Goal: Task Accomplishment & Management: Use online tool/utility

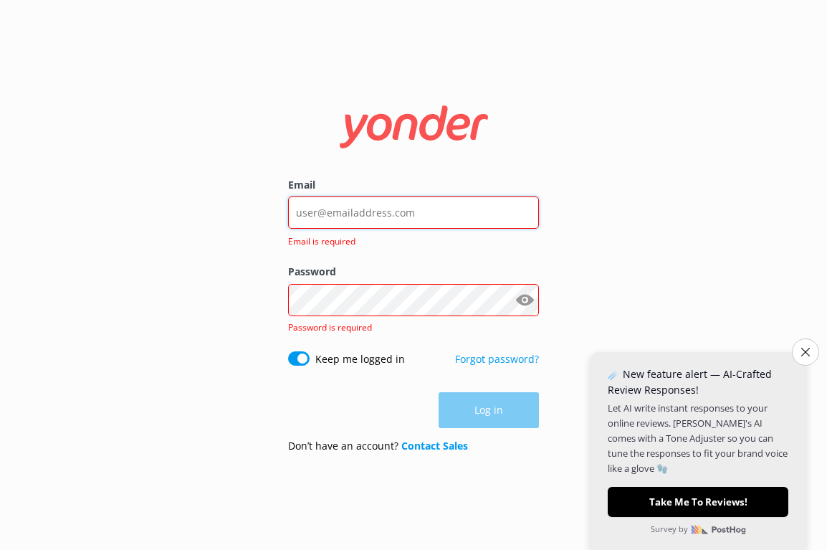
type input "[PERSON_NAME][EMAIL_ADDRESS][DOMAIN_NAME]"
click at [489, 392] on button "Log in" at bounding box center [489, 410] width 100 height 36
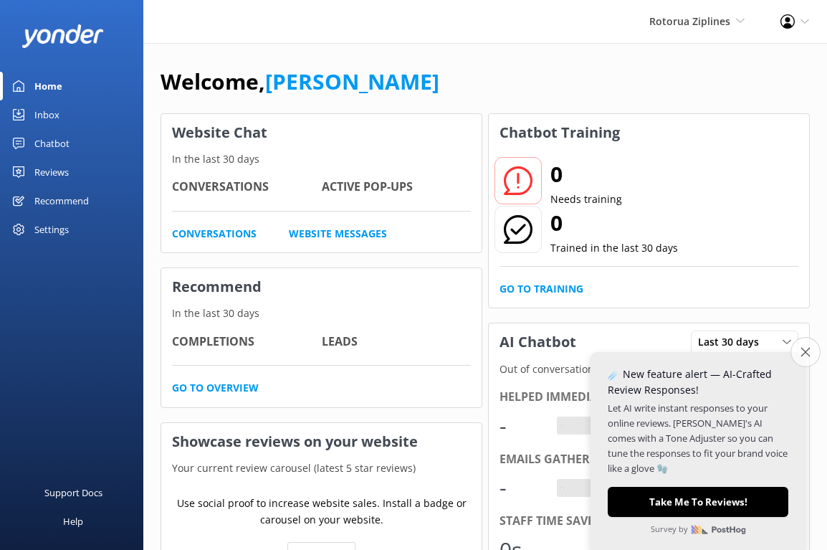
click at [807, 354] on icon "Close survey" at bounding box center [805, 351] width 9 height 9
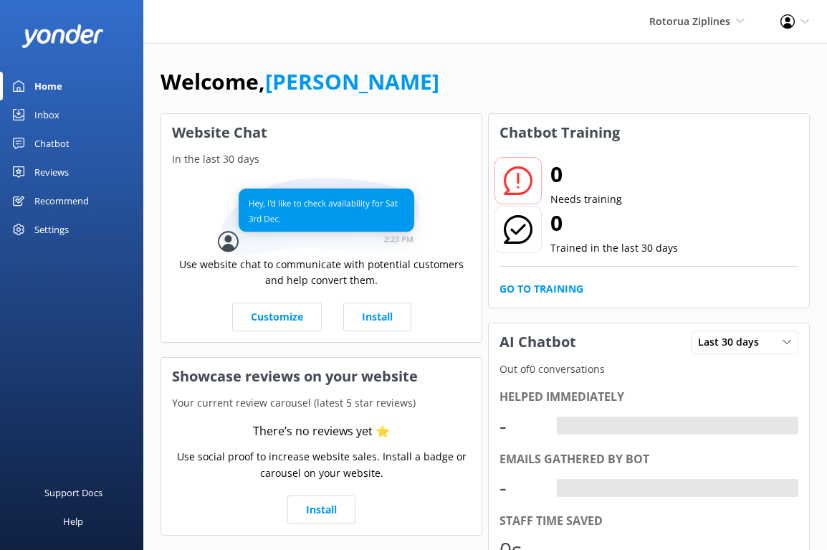
click at [56, 138] on div "Chatbot" at bounding box center [51, 143] width 35 height 29
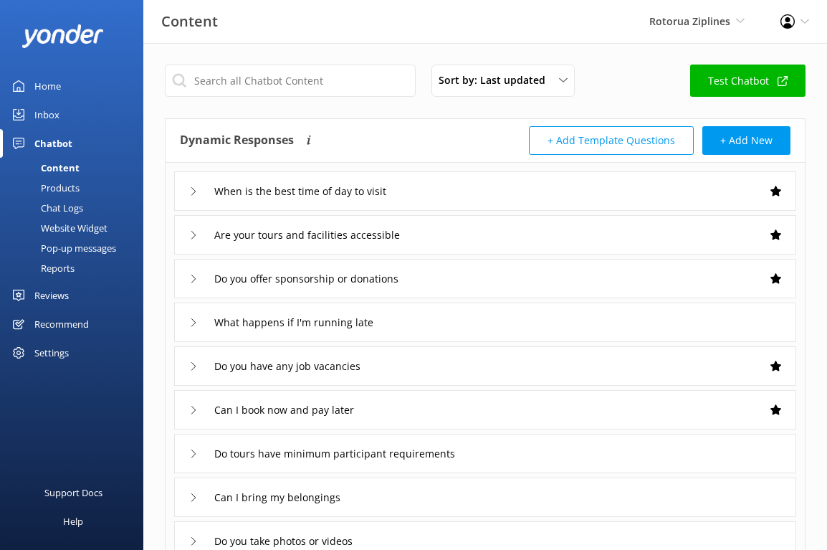
click at [95, 226] on div "Website Widget" at bounding box center [58, 228] width 99 height 20
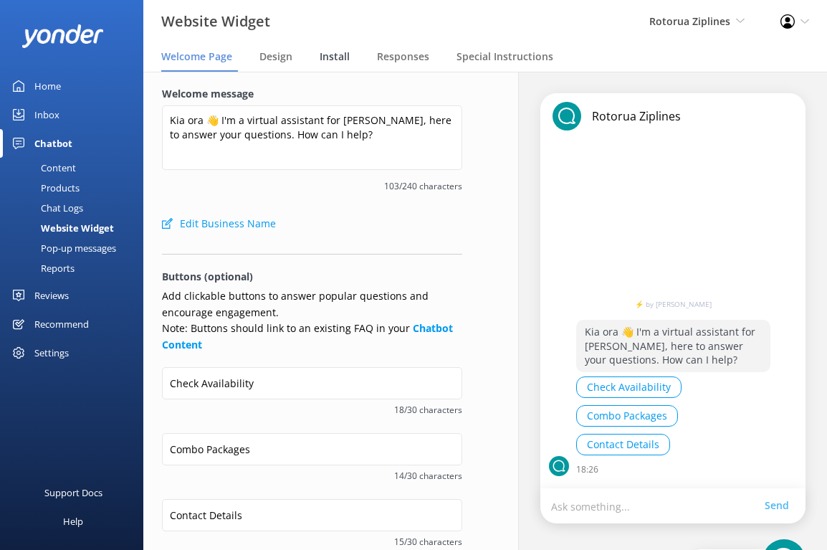
click at [328, 59] on span "Install" at bounding box center [335, 56] width 30 height 14
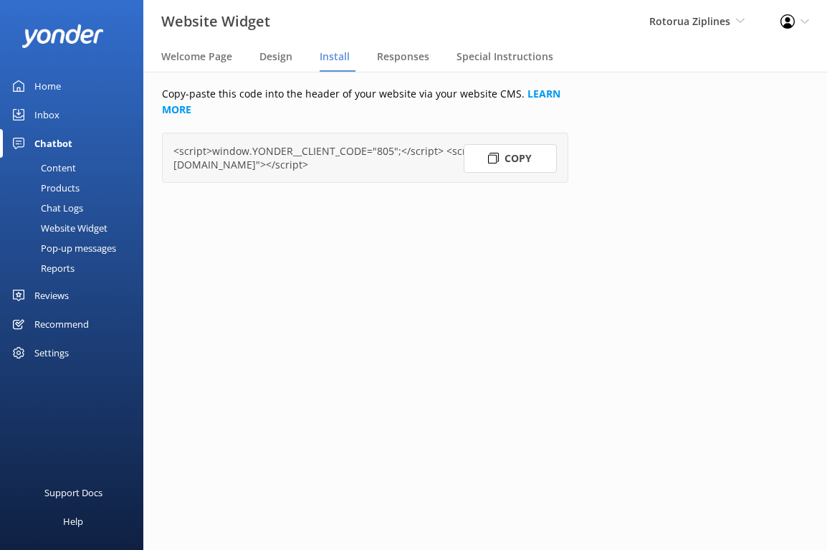
click at [515, 159] on button "Copy" at bounding box center [510, 158] width 93 height 29
click at [536, 92] on link "LEARN MORE" at bounding box center [361, 101] width 399 height 29
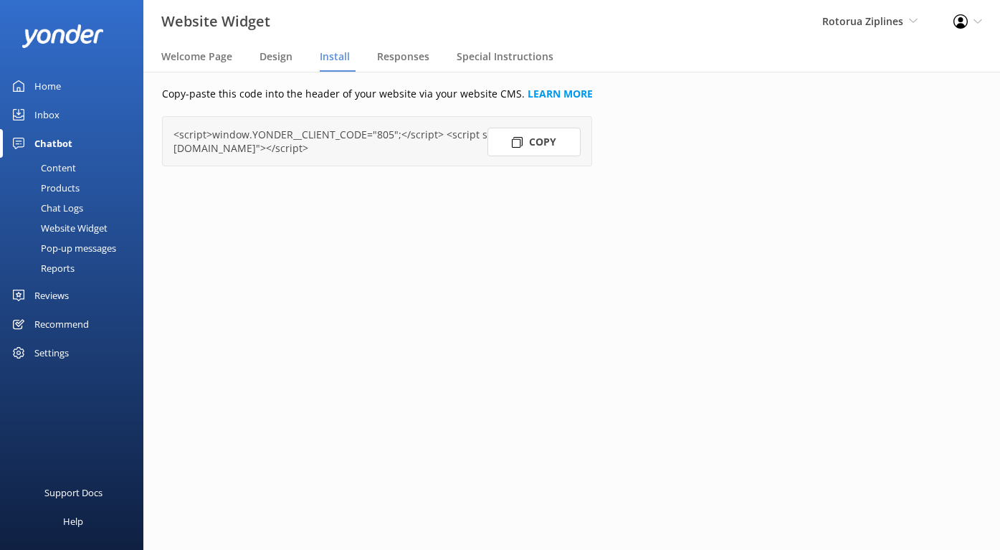
click at [533, 141] on button "Copy" at bounding box center [534, 142] width 93 height 29
click at [546, 141] on button "Copy" at bounding box center [534, 142] width 93 height 29
click at [827, 27] on span "Rotorua Ziplines" at bounding box center [862, 21] width 81 height 14
click at [827, 92] on link "Rotorua Rafting" at bounding box center [864, 96] width 143 height 34
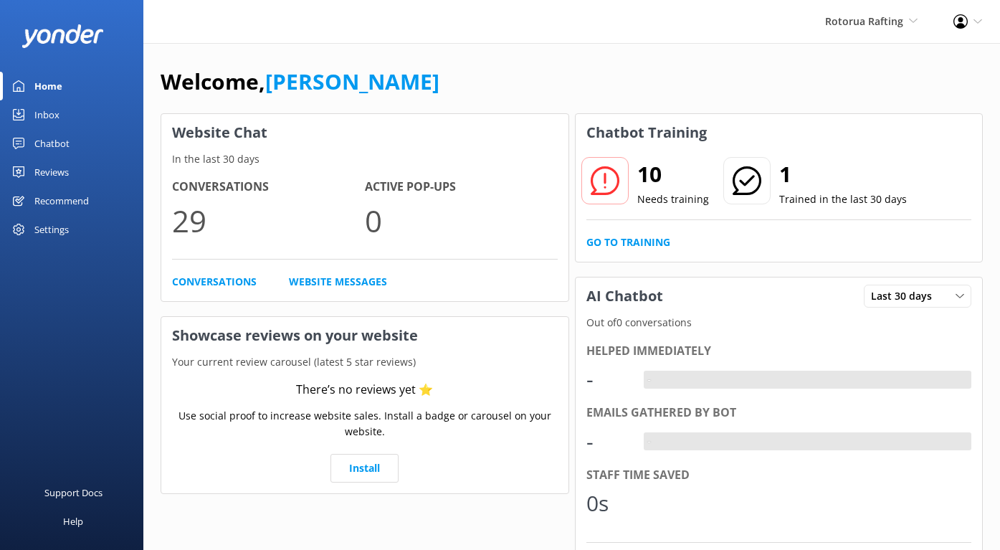
click at [53, 145] on div "Chatbot" at bounding box center [51, 143] width 35 height 29
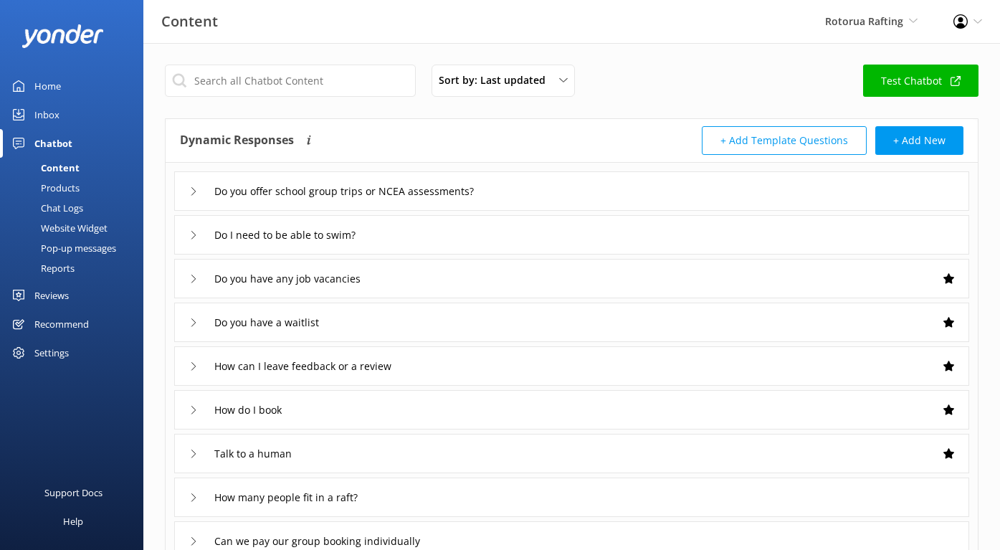
click at [85, 230] on div "Website Widget" at bounding box center [58, 228] width 99 height 20
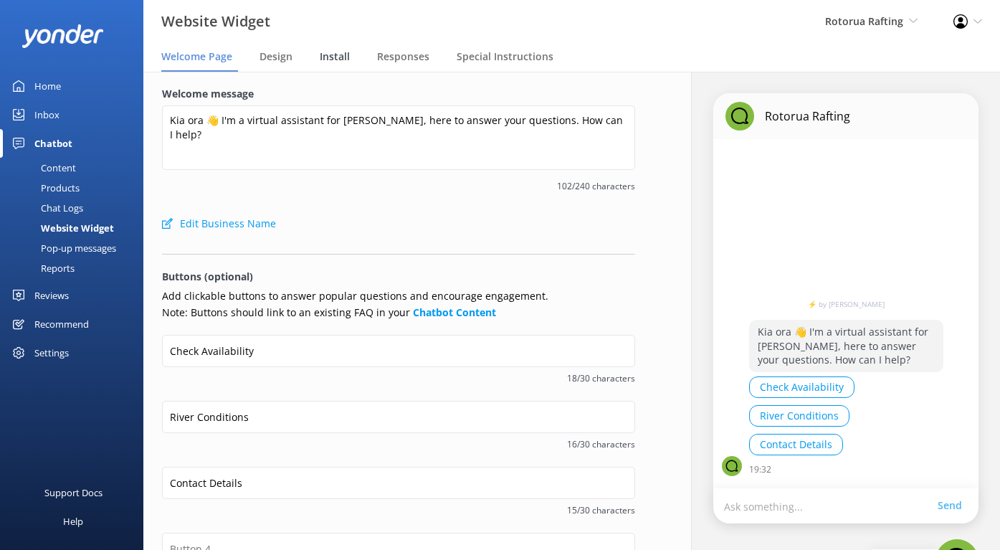
click at [338, 52] on span "Install" at bounding box center [335, 56] width 30 height 14
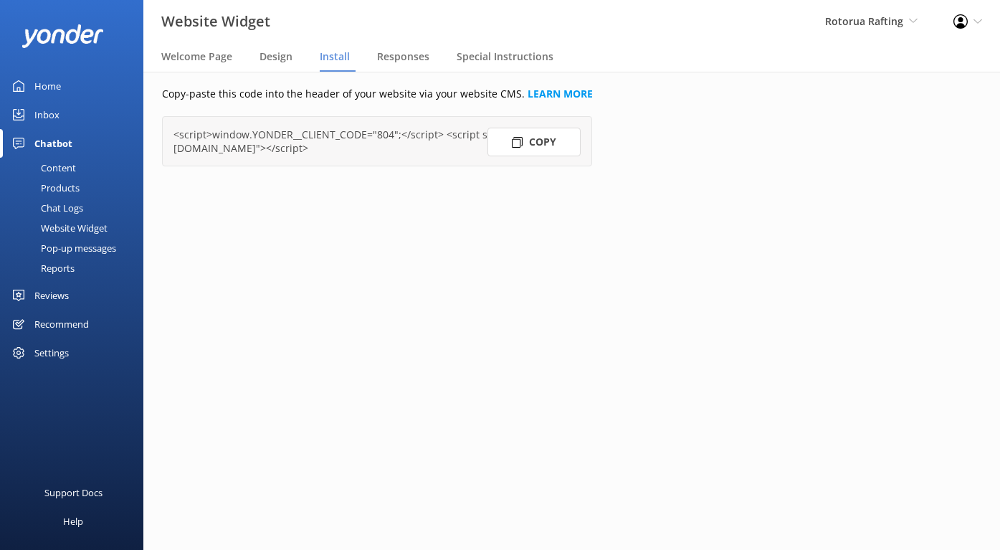
click at [518, 144] on icon at bounding box center [517, 142] width 11 height 11
click at [539, 147] on button "Copied" at bounding box center [534, 142] width 93 height 29
